Goal: Transaction & Acquisition: Purchase product/service

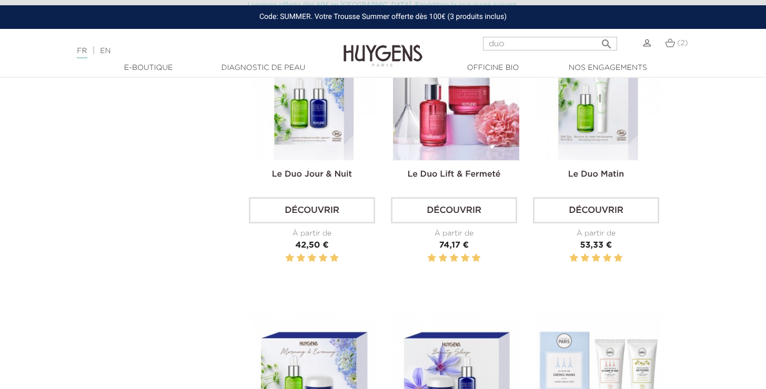
scroll to position [145, 0]
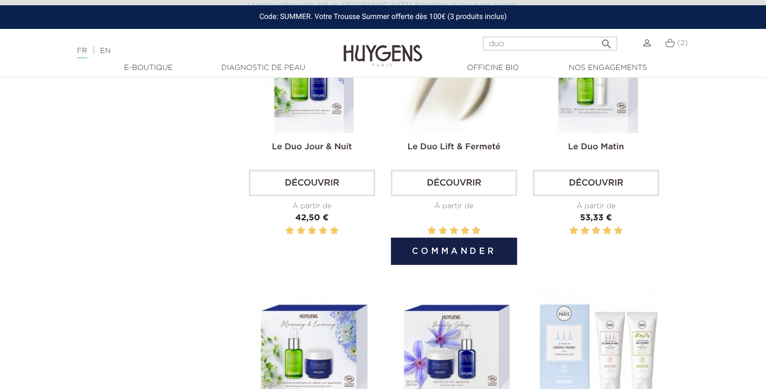
click at [402, 116] on img at bounding box center [456, 70] width 126 height 126
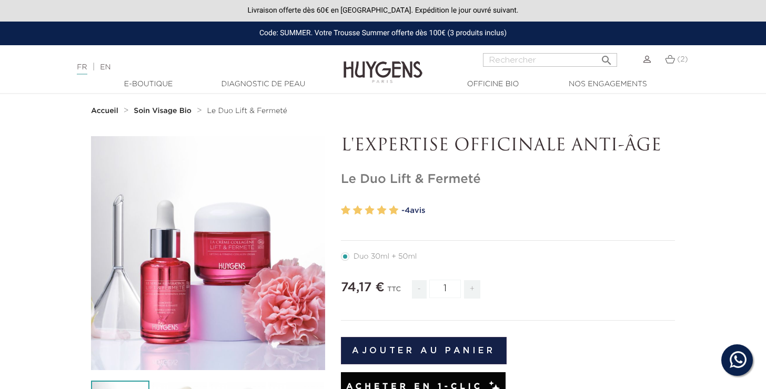
click at [647, 62] on img at bounding box center [646, 59] width 7 height 7
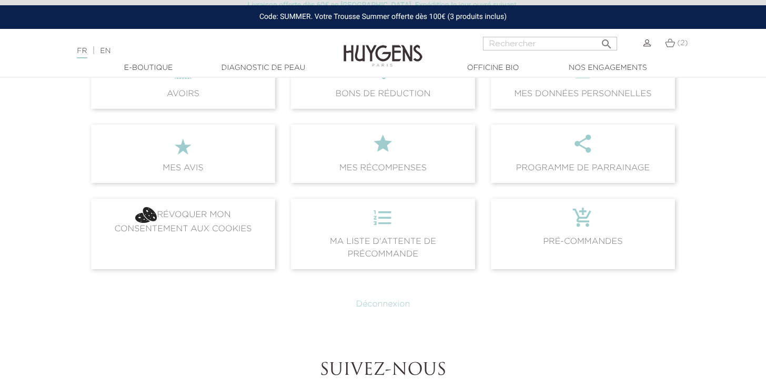
scroll to position [291, 0]
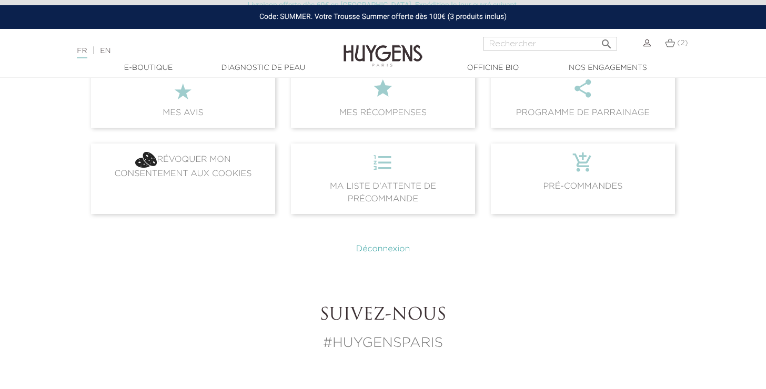
click at [398, 246] on link "Déconnexion" at bounding box center [383, 249] width 54 height 8
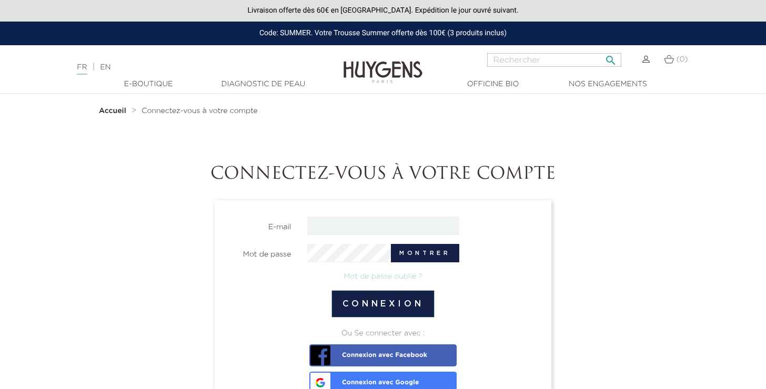
click at [526, 57] on input "Rechercher" at bounding box center [554, 60] width 134 height 14
type input "duo"
click at [610, 56] on button " Rechercher" at bounding box center [610, 57] width 19 height 14
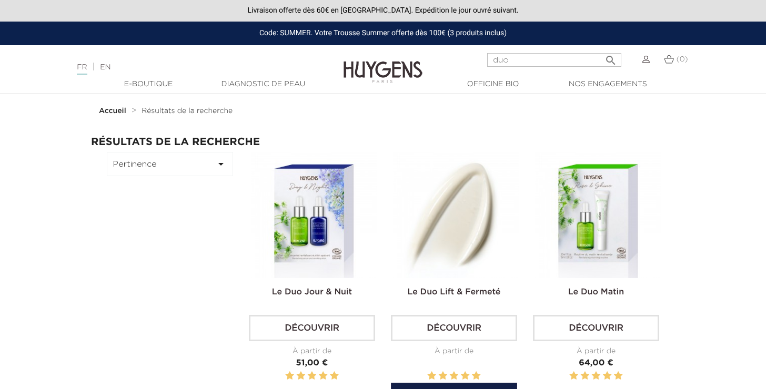
click at [442, 203] on img at bounding box center [456, 215] width 126 height 126
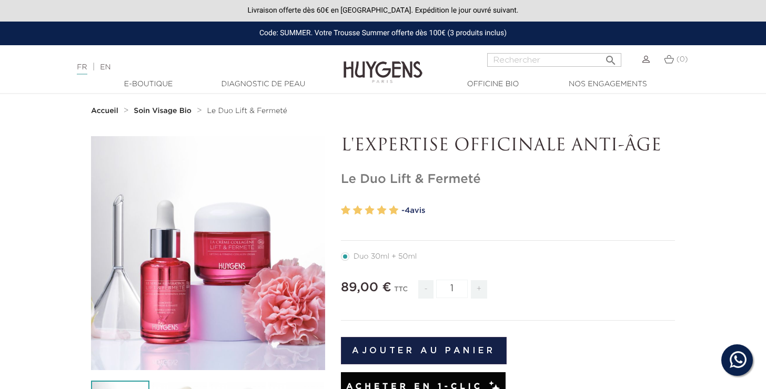
scroll to position [171, 0]
